Goal: Transaction & Acquisition: Purchase product/service

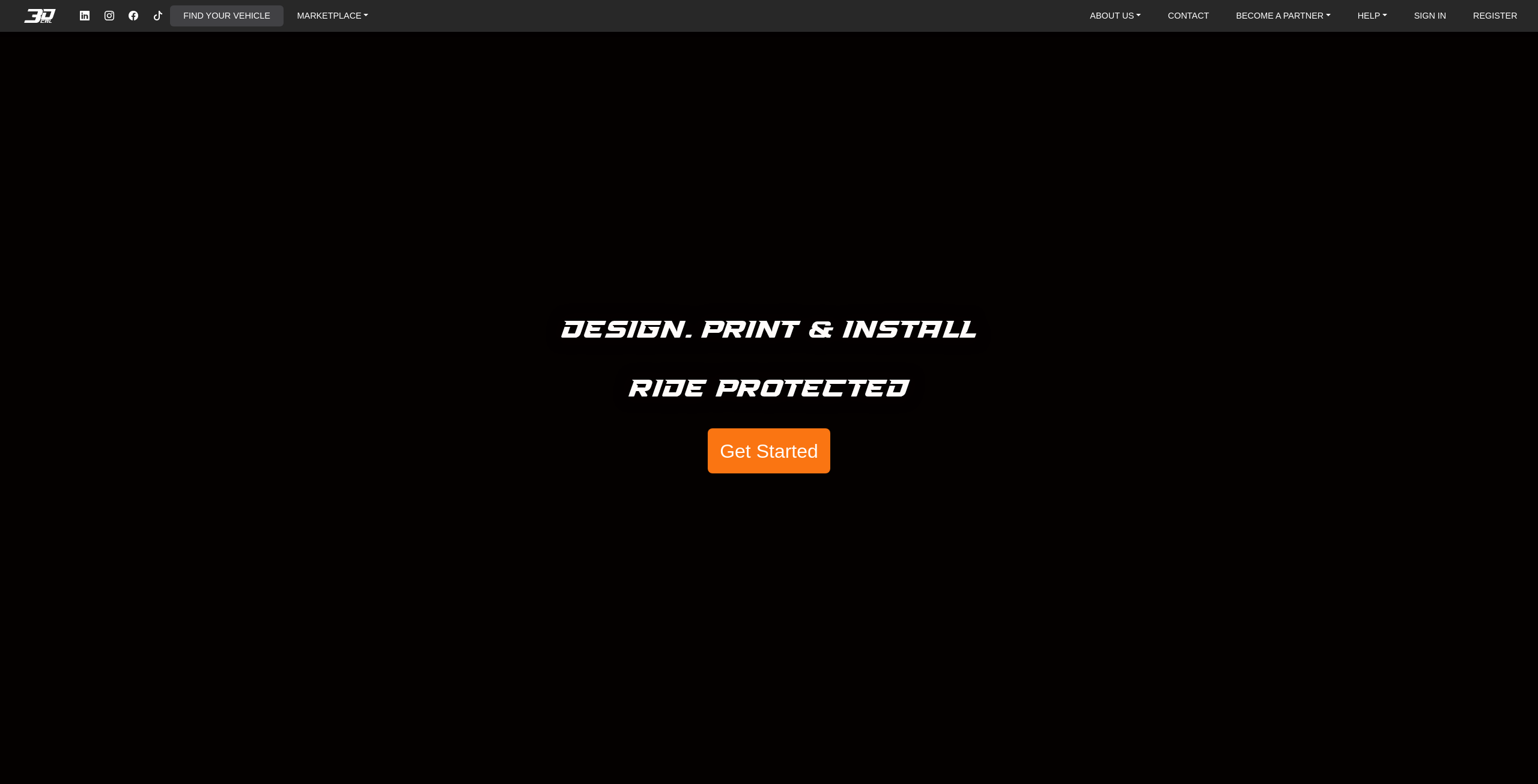
click at [227, 8] on link "FIND YOUR VEHICLE" at bounding box center [226, 15] width 96 height 21
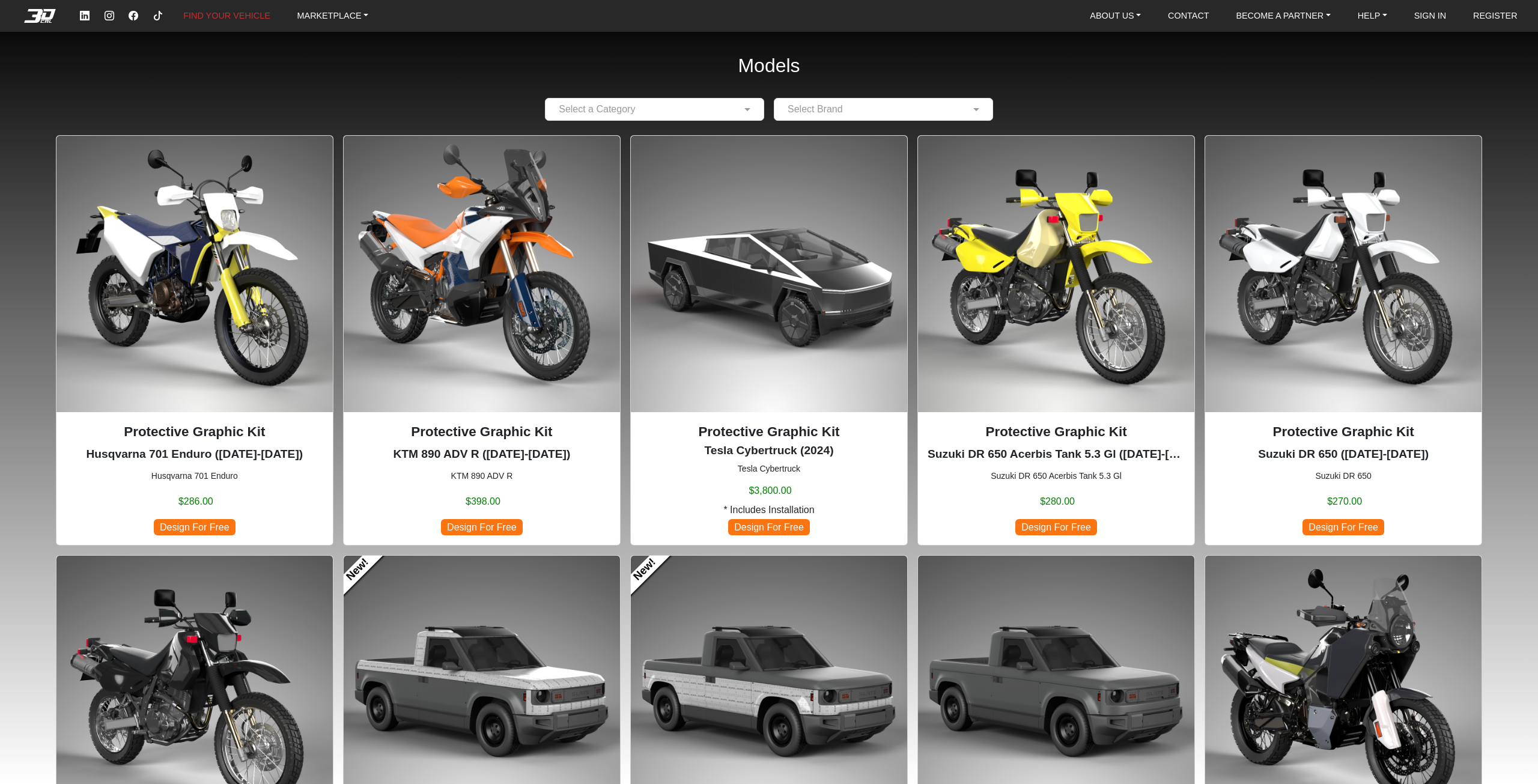
click at [241, 228] on img at bounding box center [194, 273] width 276 height 276
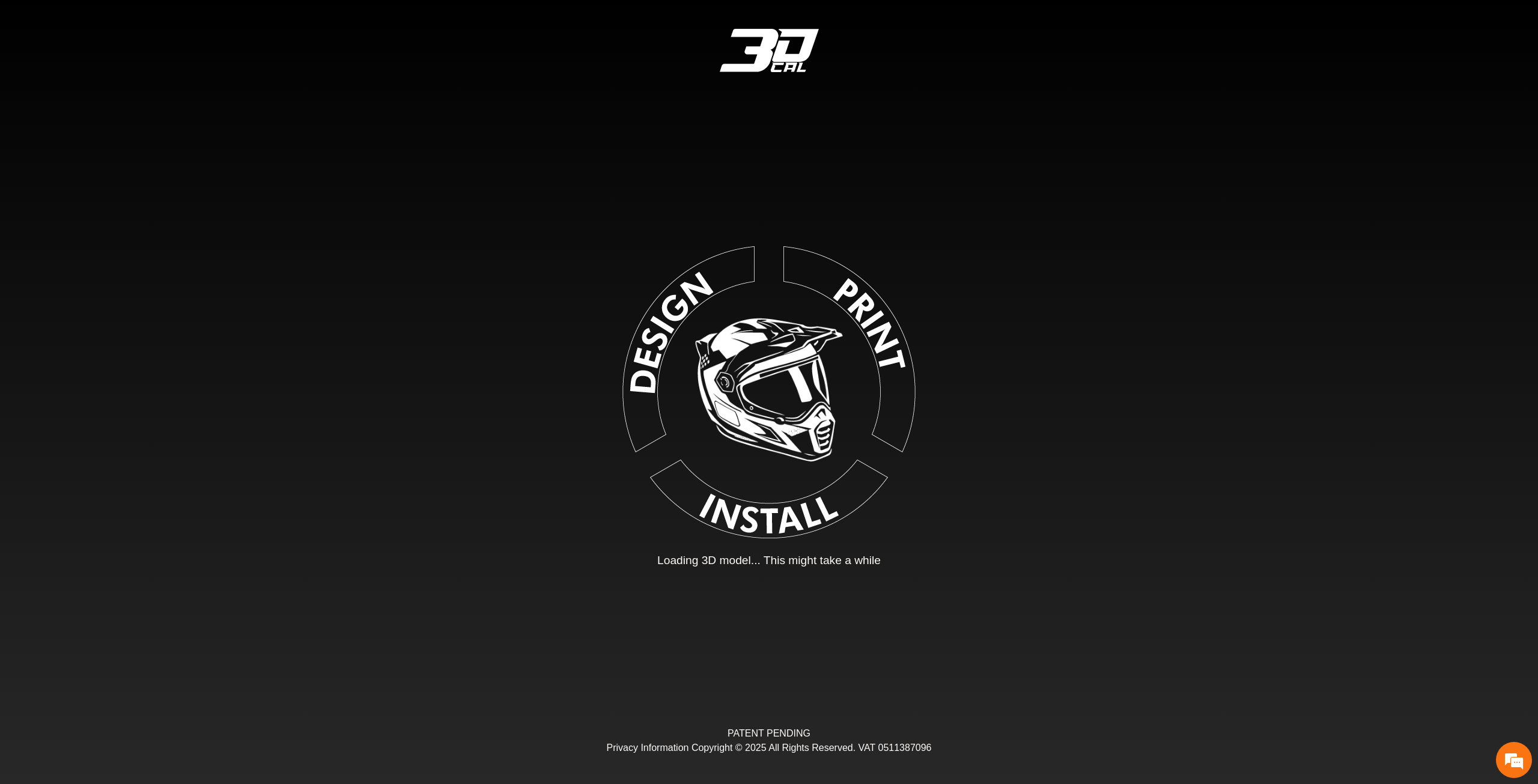
type input "*"
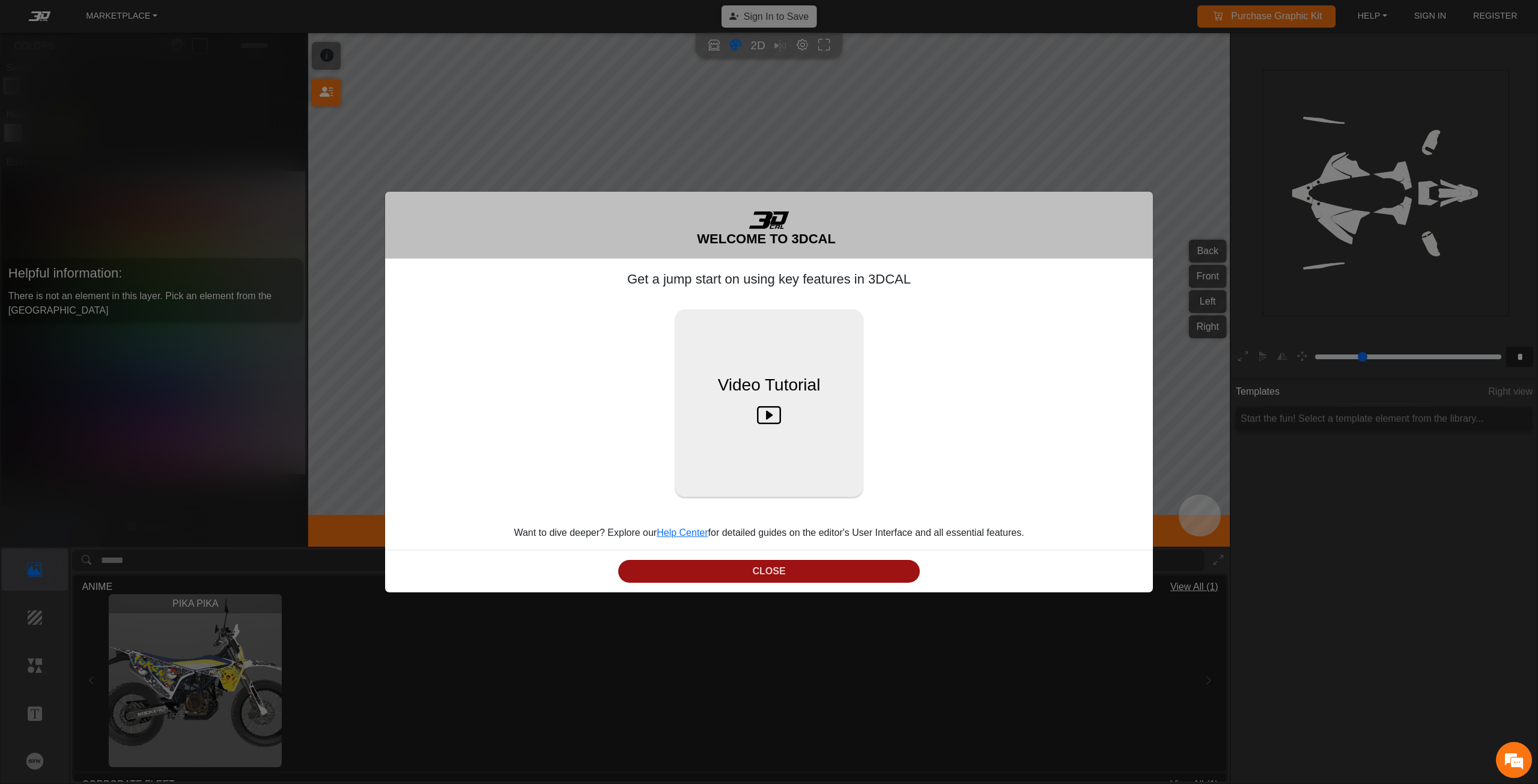
click at [789, 566] on button "CLOSE" at bounding box center [769, 571] width 302 height 24
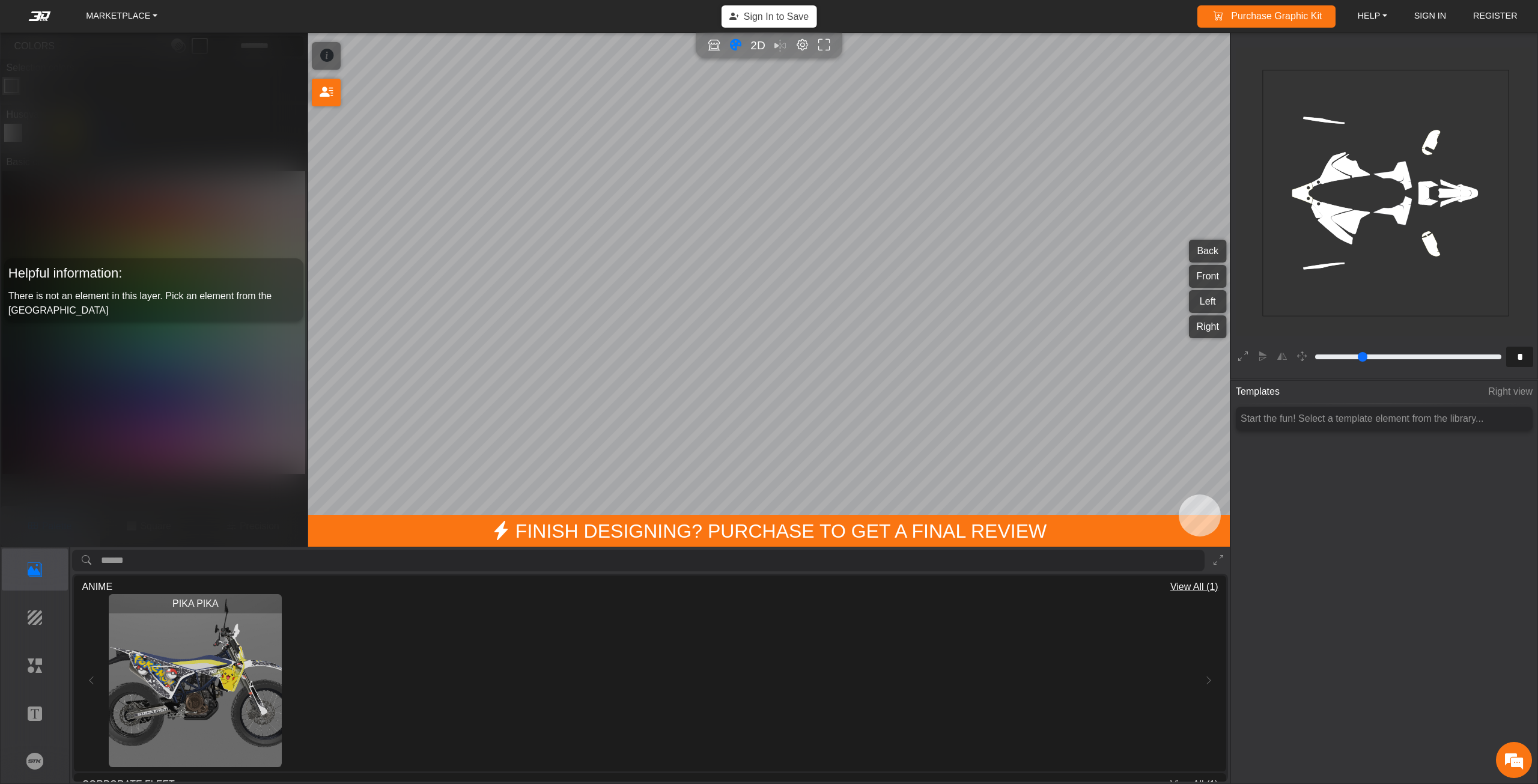
drag, startPoint x: 1325, startPoint y: 648, endPoint x: 1343, endPoint y: 700, distance: 55.0
click at [1342, 701] on div "Templates Right view Start the fun! Select a template element from the library.…" at bounding box center [1385, 542] width 307 height 322
